Goal: Navigation & Orientation: Find specific page/section

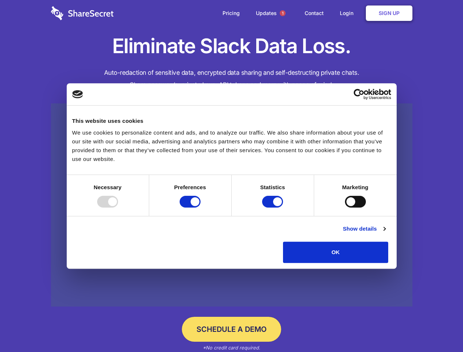
click at [118, 208] on div at bounding box center [107, 202] width 21 height 12
click at [201, 208] on input "Preferences" at bounding box center [190, 202] width 21 height 12
checkbox input "false"
click at [273, 208] on input "Statistics" at bounding box center [272, 202] width 21 height 12
checkbox input "false"
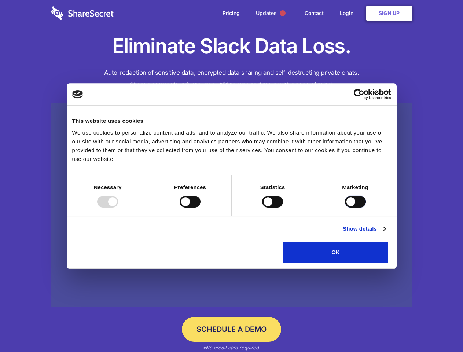
click at [345, 208] on input "Marketing" at bounding box center [355, 202] width 21 height 12
checkbox input "true"
click at [385, 233] on link "Show details" at bounding box center [364, 228] width 43 height 9
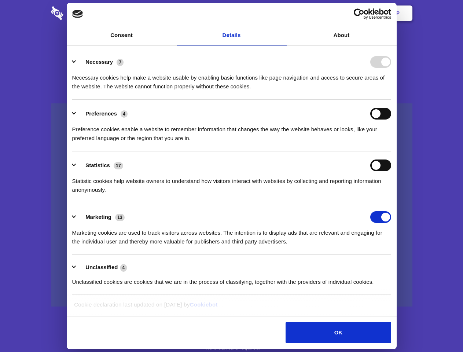
click at [391, 91] on div "Necessary cookies help make a website usable by enabling basic functions like p…" at bounding box center [231, 79] width 319 height 23
click at [282, 13] on span "1" at bounding box center [283, 13] width 6 height 6
